Goal: Task Accomplishment & Management: Manage account settings

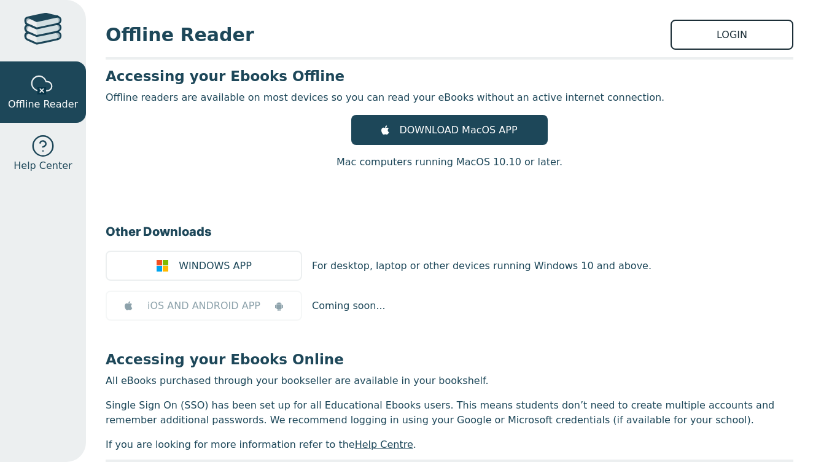
click at [689, 29] on link "LOGIN" at bounding box center [732, 35] width 123 height 30
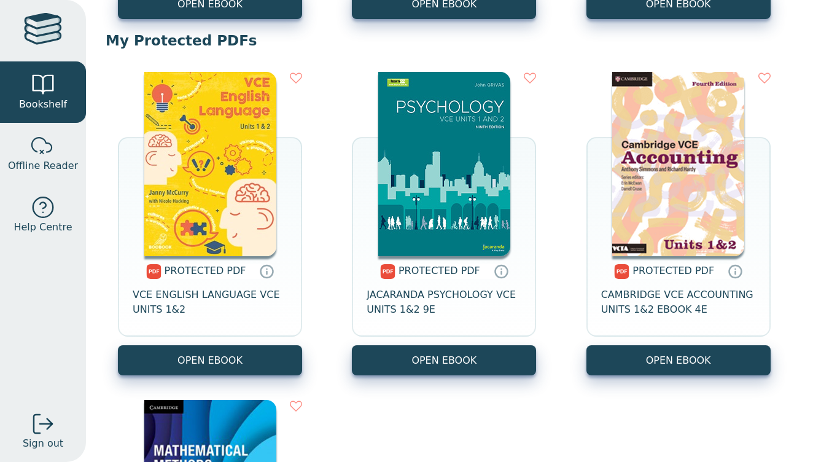
scroll to position [453, 0]
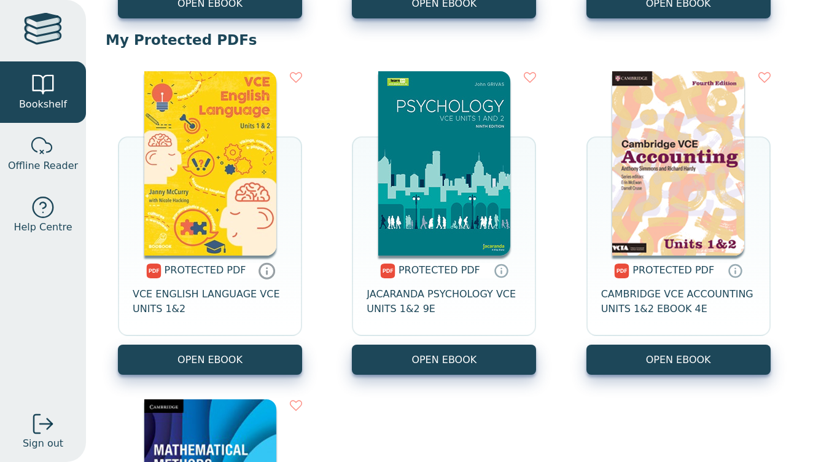
click at [263, 272] on icon at bounding box center [267, 271] width 18 height 18
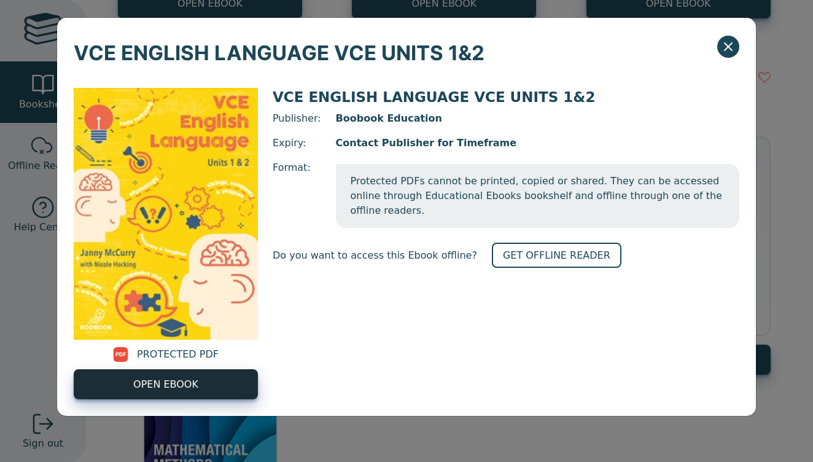
click at [219, 372] on link "OPEN EBOOK" at bounding box center [166, 384] width 184 height 30
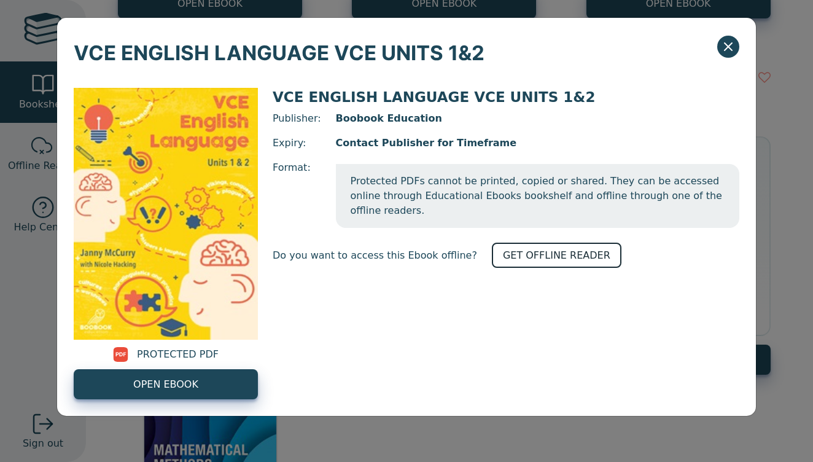
click at [505, 244] on link "GET OFFLINE READER" at bounding box center [557, 255] width 130 height 25
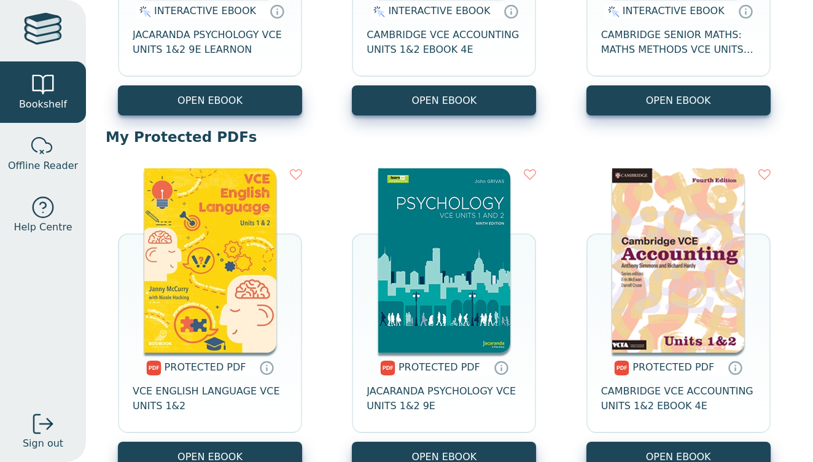
scroll to position [364, 0]
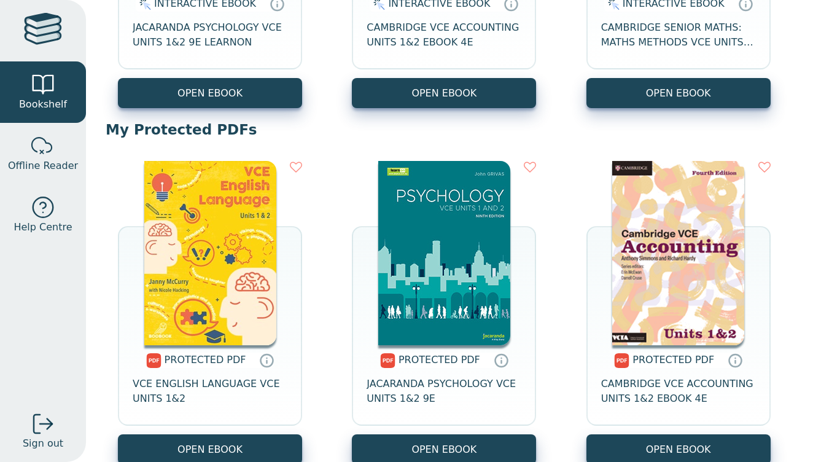
click at [251, 287] on img at bounding box center [210, 253] width 132 height 184
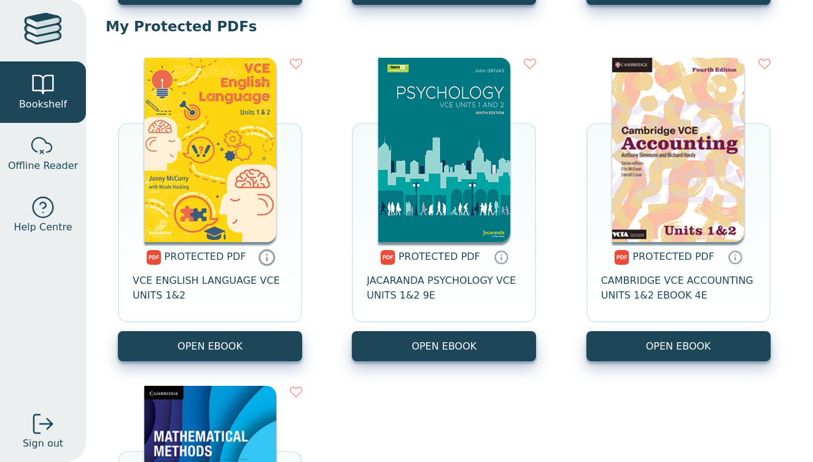
scroll to position [466, 0]
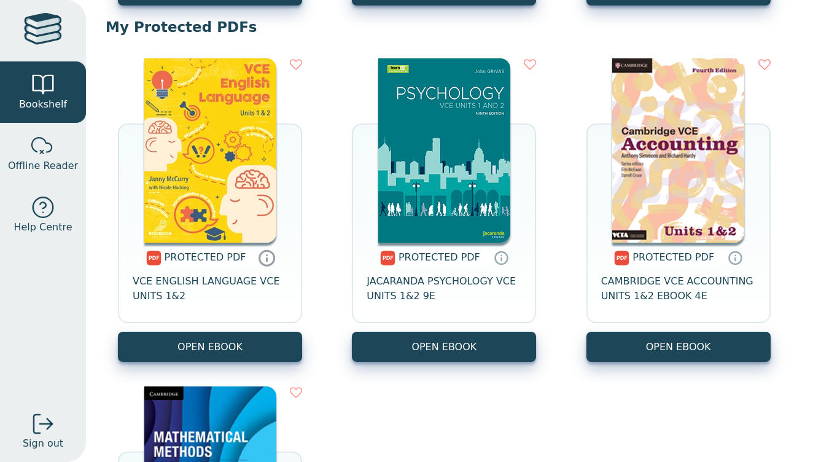
click at [267, 263] on icon at bounding box center [267, 258] width 18 height 18
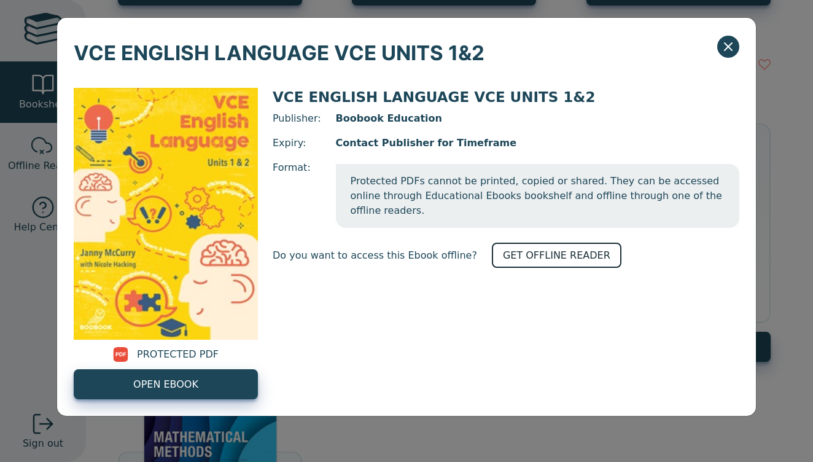
click at [503, 243] on link "GET OFFLINE READER" at bounding box center [557, 255] width 130 height 25
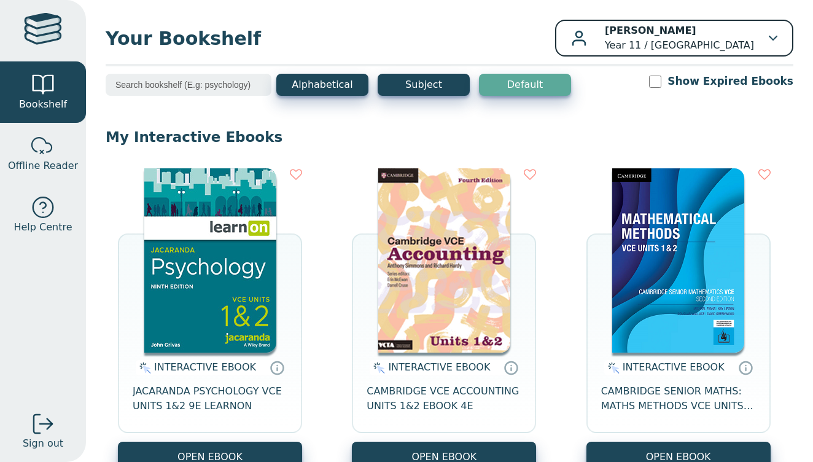
click at [764, 33] on div "[PERSON_NAME] Year 11 / [GEOGRAPHIC_DATA]" at bounding box center [674, 37] width 206 height 29
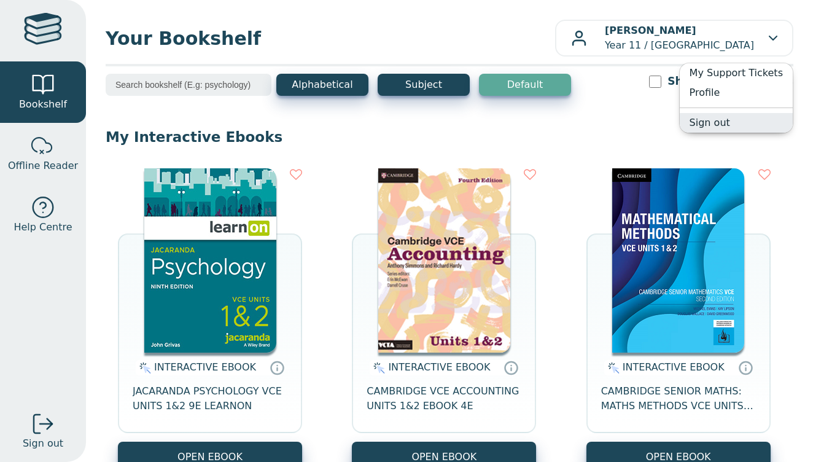
click at [720, 123] on link "Sign out" at bounding box center [736, 123] width 113 height 20
